Goal: Information Seeking & Learning: Check status

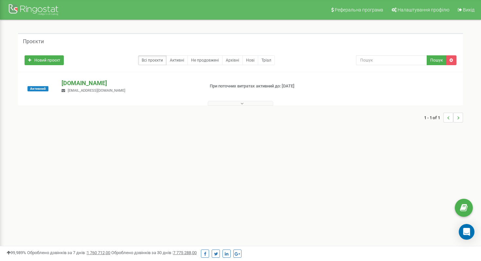
click at [90, 83] on p "[DOMAIN_NAME]" at bounding box center [129, 83] width 137 height 9
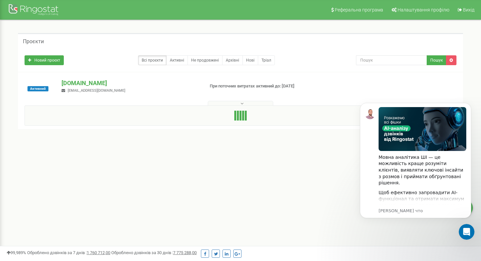
click at [221, 225] on div "Реферальна програма Налаштування профілю Вихід Проєкти Новий проєкт Всі проєкти…" at bounding box center [240, 196] width 481 height 392
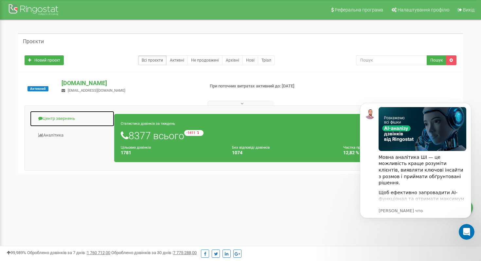
click at [54, 118] on link "Центр звернень" at bounding box center [72, 119] width 85 height 16
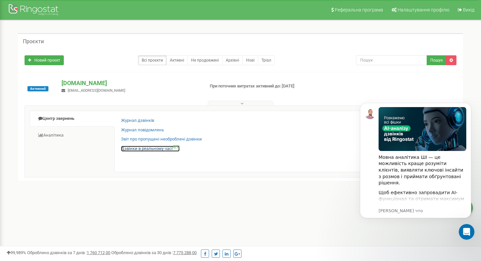
click at [133, 149] on link "Дзвінки в реальному часі NEW" at bounding box center [150, 148] width 59 height 6
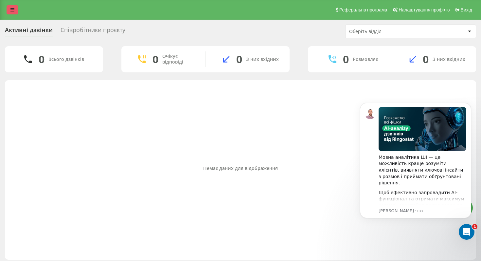
click at [12, 10] on icon at bounding box center [12, 10] width 4 height 5
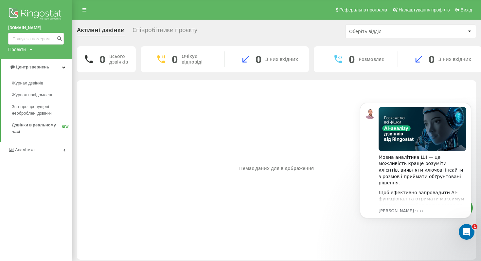
click at [151, 103] on div "Немає даних для відображення" at bounding box center [276, 167] width 388 height 169
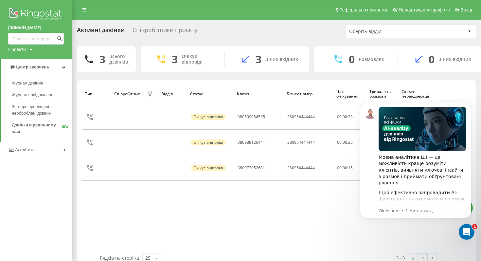
click at [235, 247] on div "Тип Співробітник фільтру Відділ Статус Клієнт Бізнес номер Час очікування Трива…" at bounding box center [276, 167] width 388 height 169
click at [470, 103] on icon "Dismiss notification" at bounding box center [469, 105] width 4 height 4
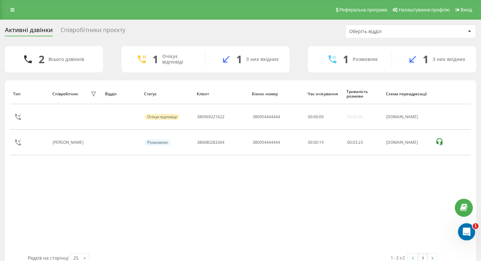
click at [461, 226] on div "Открыть службу сообщений Intercom" at bounding box center [465, 231] width 22 height 22
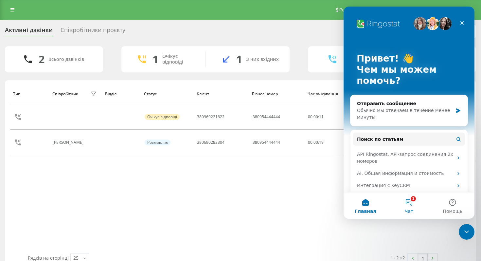
click at [408, 200] on button "1 Чат" at bounding box center [408, 205] width 43 height 26
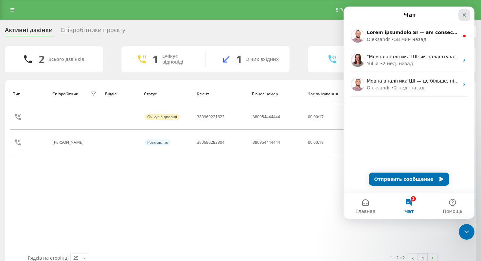
click at [461, 15] on div "Закрыть" at bounding box center [464, 15] width 12 height 12
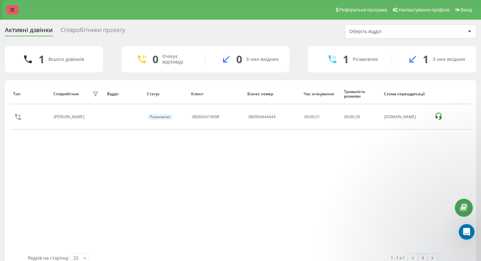
click at [9, 8] on link at bounding box center [13, 9] width 12 height 9
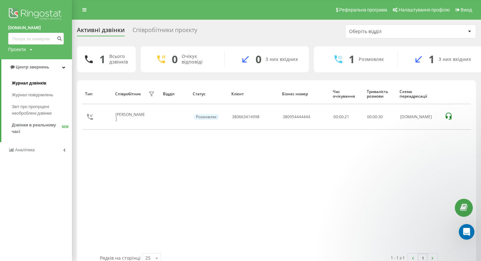
click at [47, 81] on link "Журнал дзвінків" at bounding box center [42, 83] width 60 height 12
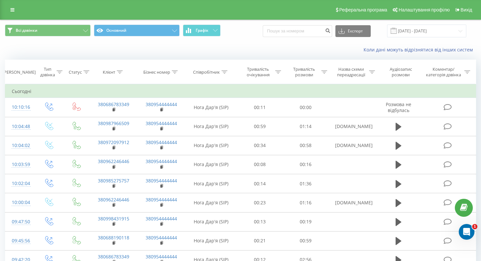
click at [10, 14] on div "Реферальна програма Налаштування профілю Вихід" at bounding box center [240, 10] width 481 height 20
click at [12, 7] on link at bounding box center [13, 9] width 12 height 9
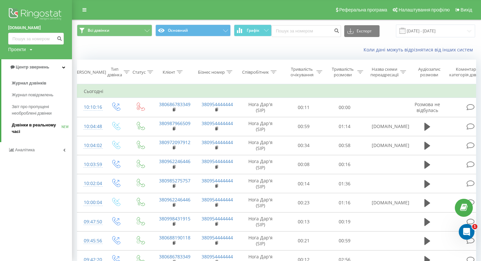
click at [22, 128] on span "Дзвінки в реальному часі" at bounding box center [37, 128] width 50 height 13
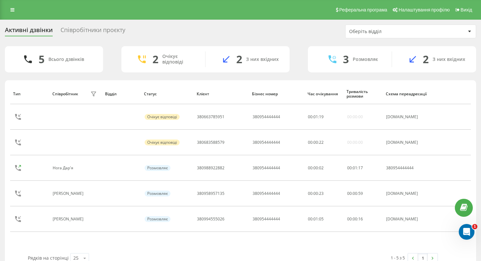
scroll to position [13, 0]
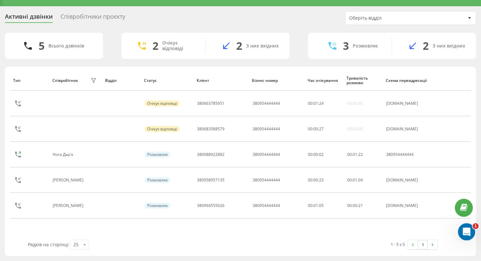
click at [461, 235] on div "Открыть службу сообщений Intercom" at bounding box center [465, 231] width 22 height 22
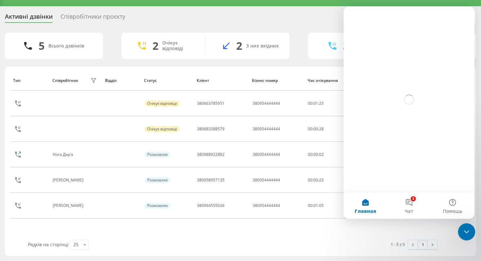
scroll to position [0, 0]
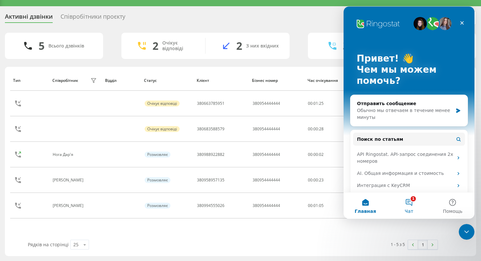
click at [422, 209] on button "1 Чат" at bounding box center [408, 205] width 43 height 26
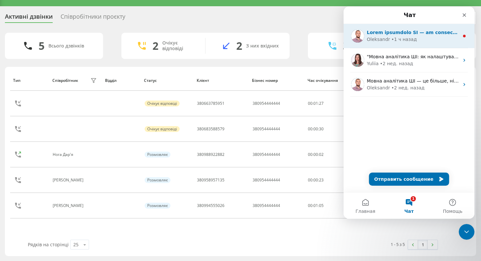
click at [449, 39] on div "Oleksandr • 1 ч назад" at bounding box center [412, 39] width 92 height 7
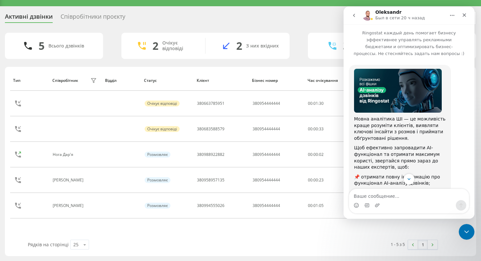
click at [355, 14] on icon "go back" at bounding box center [353, 15] width 5 height 5
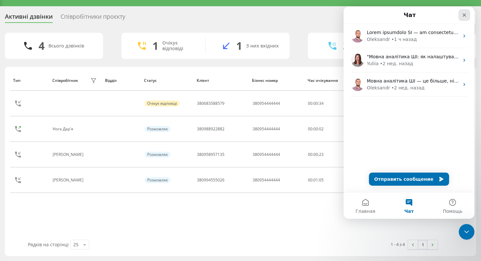
click at [465, 14] on icon "Закрыть" at bounding box center [463, 14] width 5 height 5
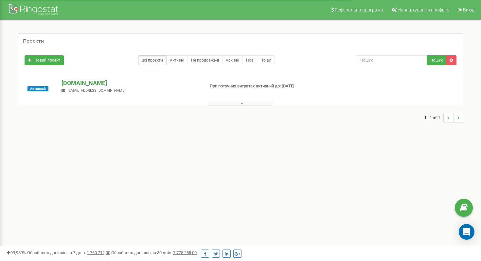
click at [79, 80] on p "[DOMAIN_NAME]" at bounding box center [129, 83] width 137 height 9
click at [79, 86] on p "[DOMAIN_NAME]" at bounding box center [129, 83] width 137 height 9
click at [13, 11] on div at bounding box center [34, 11] width 52 height 16
click at [14, 10] on div at bounding box center [34, 11] width 52 height 16
click at [36, 15] on div at bounding box center [34, 11] width 52 height 16
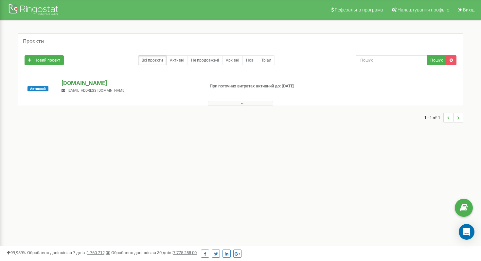
click at [69, 82] on p "[DOMAIN_NAME]" at bounding box center [129, 83] width 137 height 9
click at [83, 79] on p "[DOMAIN_NAME]" at bounding box center [129, 83] width 137 height 9
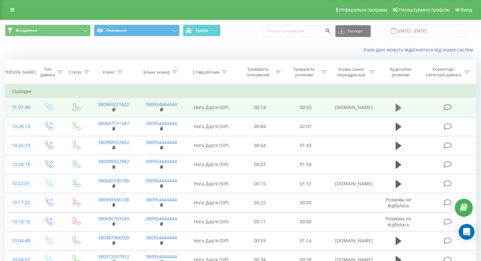
click at [398, 108] on icon at bounding box center [398, 108] width 6 height 8
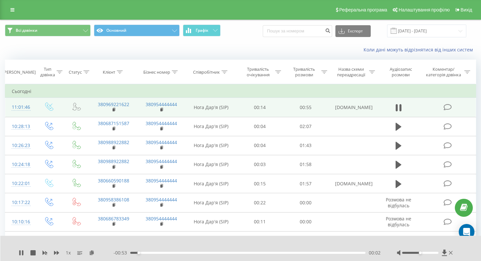
click at [145, 252] on div "00:02" at bounding box center [247, 252] width 235 height 2
click at [21, 253] on icon at bounding box center [21, 252] width 5 height 5
click at [13, 11] on icon at bounding box center [12, 10] width 4 height 5
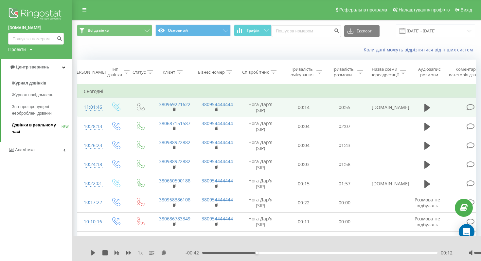
click at [49, 123] on span "Дзвінки в реальному часі" at bounding box center [37, 128] width 50 height 13
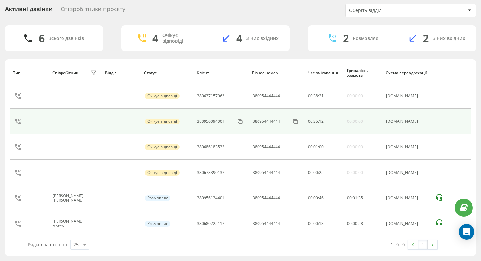
scroll to position [7, 0]
